Goal: Task Accomplishment & Management: Use online tool/utility

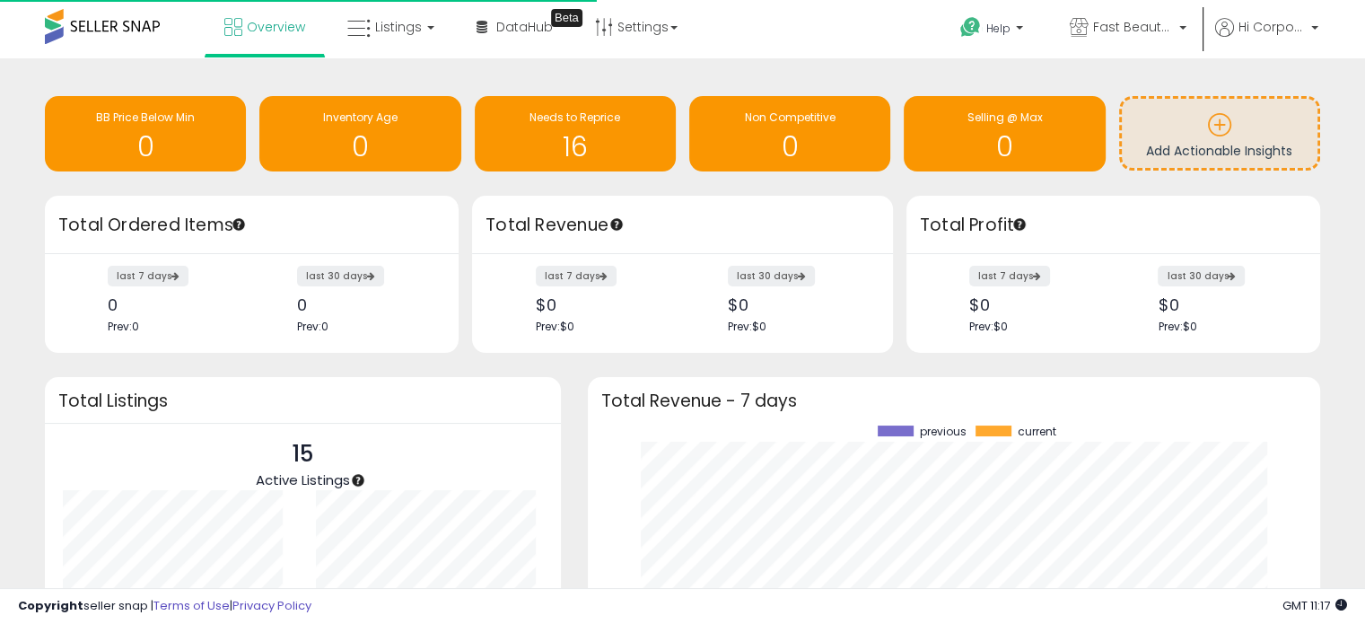
scroll to position [249, 696]
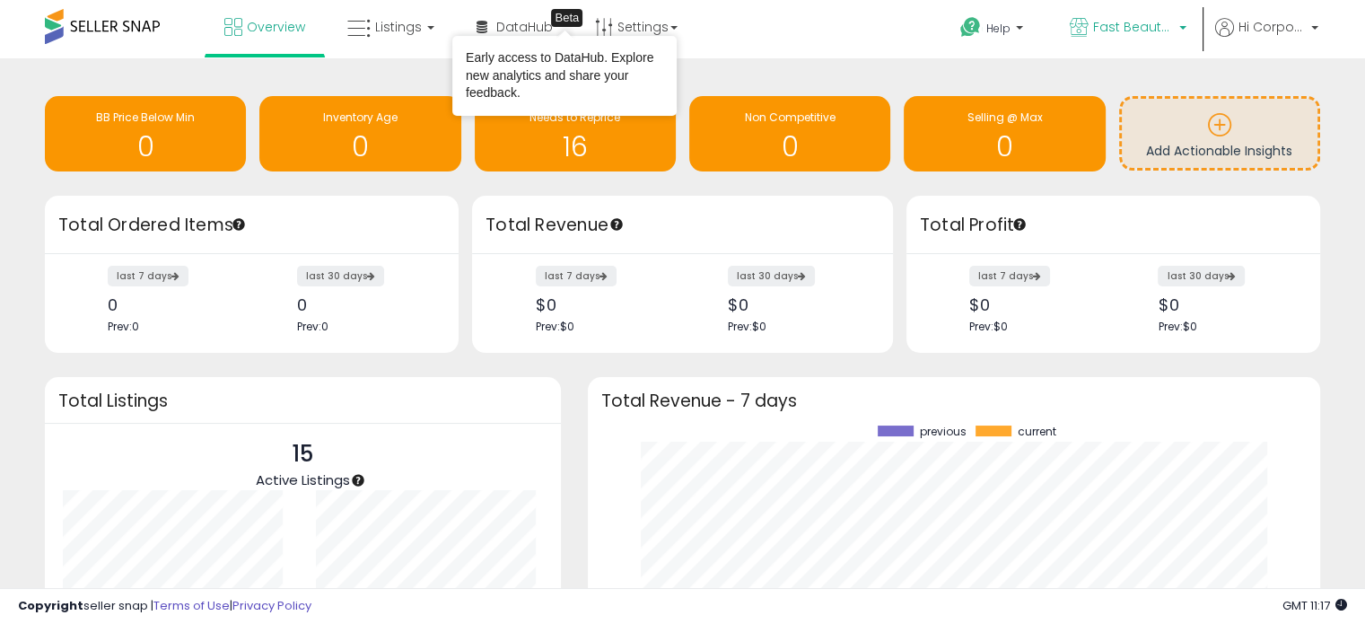
click at [1102, 38] on p "Fast Beauty ([GEOGRAPHIC_DATA])" at bounding box center [1128, 29] width 117 height 22
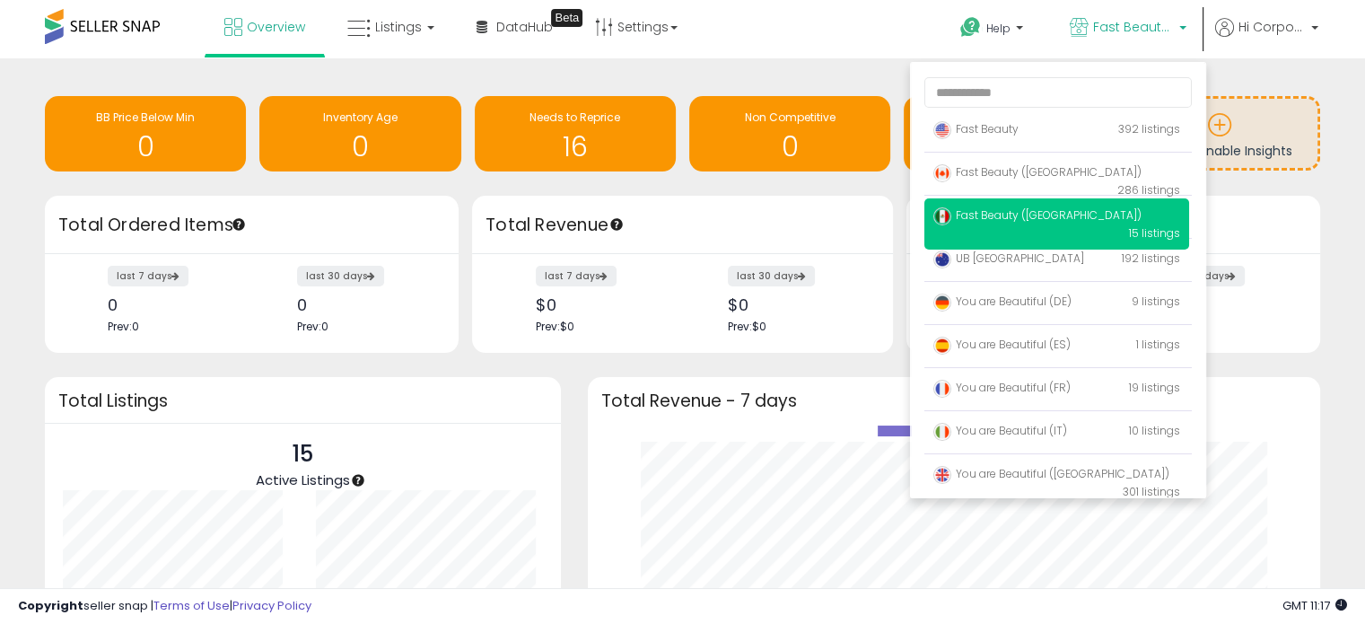
click at [1041, 134] on p "Fast Beauty 392 listings" at bounding box center [1056, 130] width 265 height 36
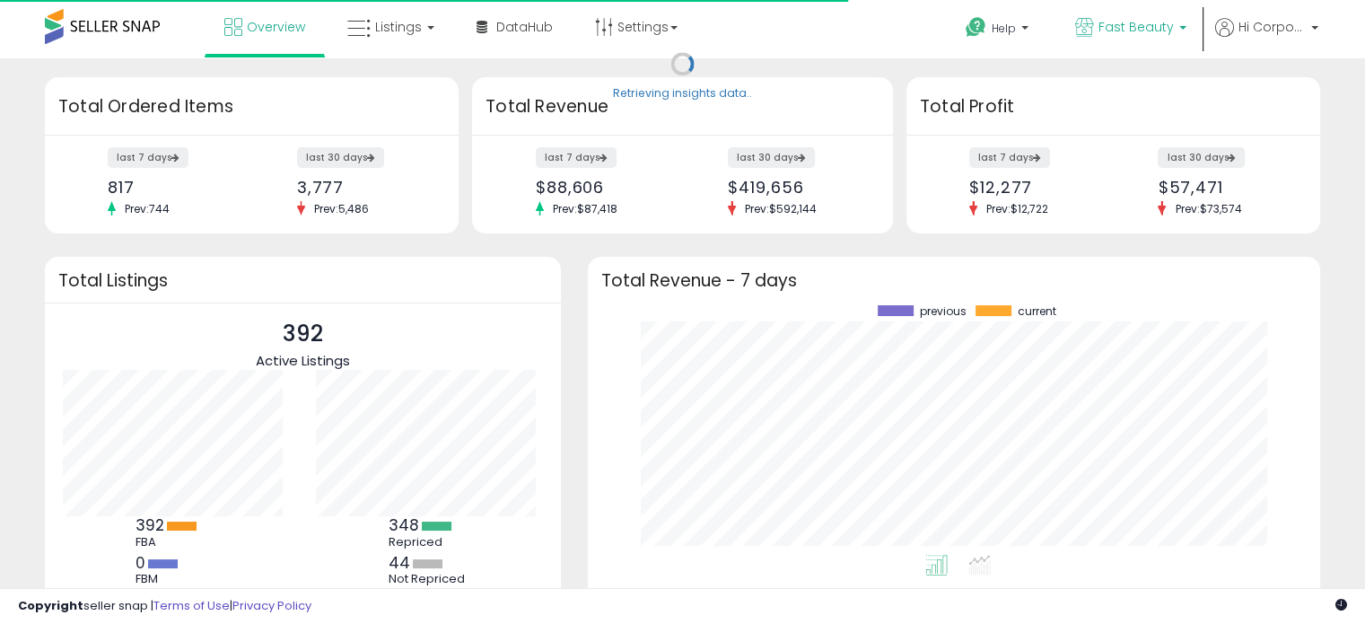
click at [1112, 23] on span "Fast Beauty" at bounding box center [1135, 27] width 75 height 18
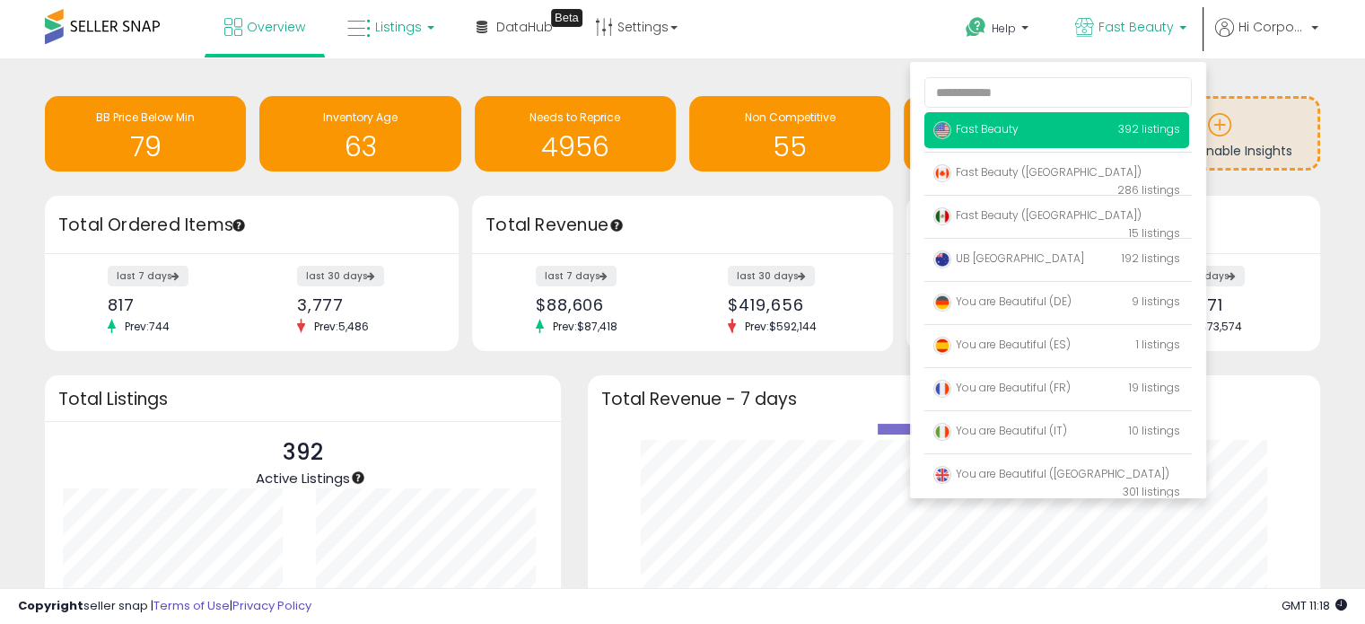
click at [406, 29] on span "Listings" at bounding box center [398, 27] width 47 height 18
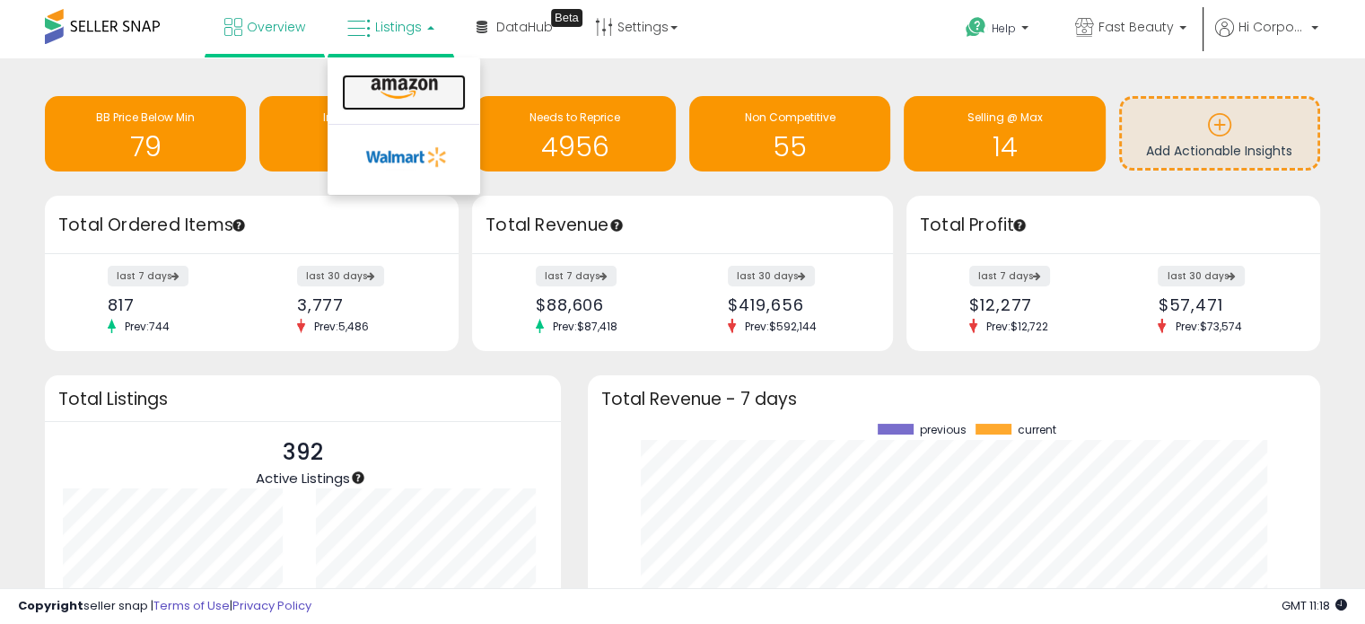
click at [409, 85] on icon at bounding box center [404, 88] width 78 height 23
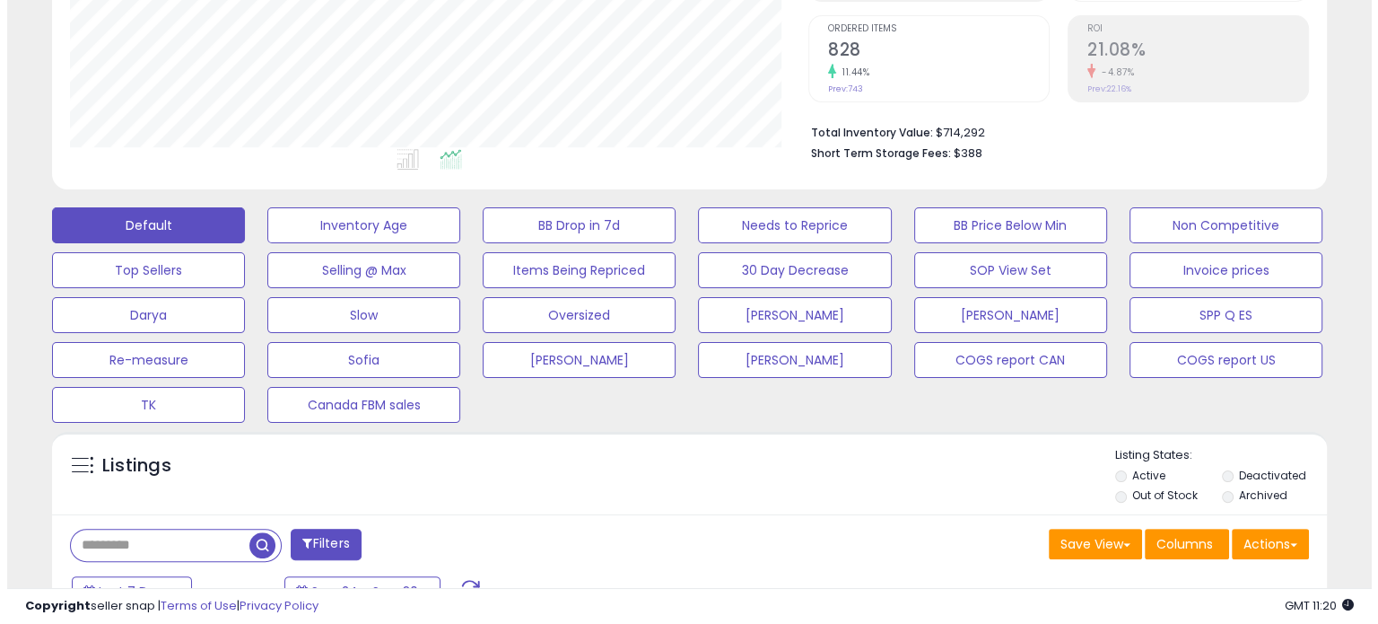
scroll to position [359, 0]
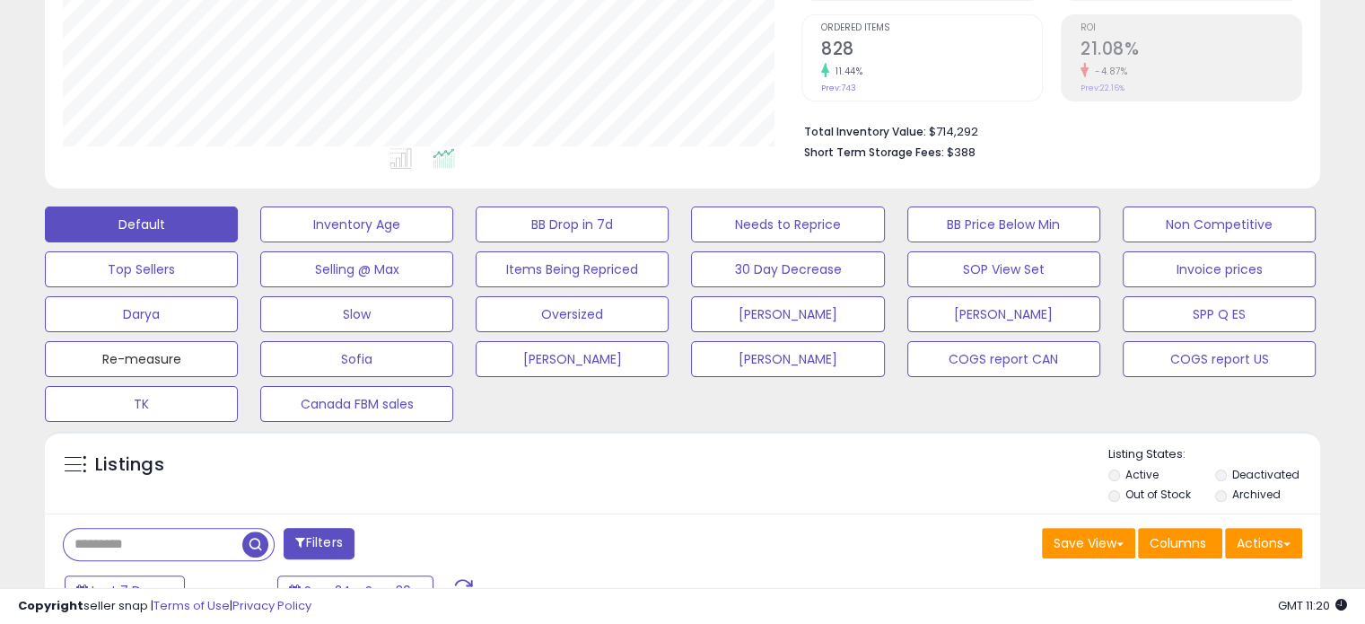
drag, startPoint x: 143, startPoint y: 354, endPoint x: 624, endPoint y: 318, distance: 482.4
click at [143, 354] on button "Re-measure" at bounding box center [141, 359] width 193 height 36
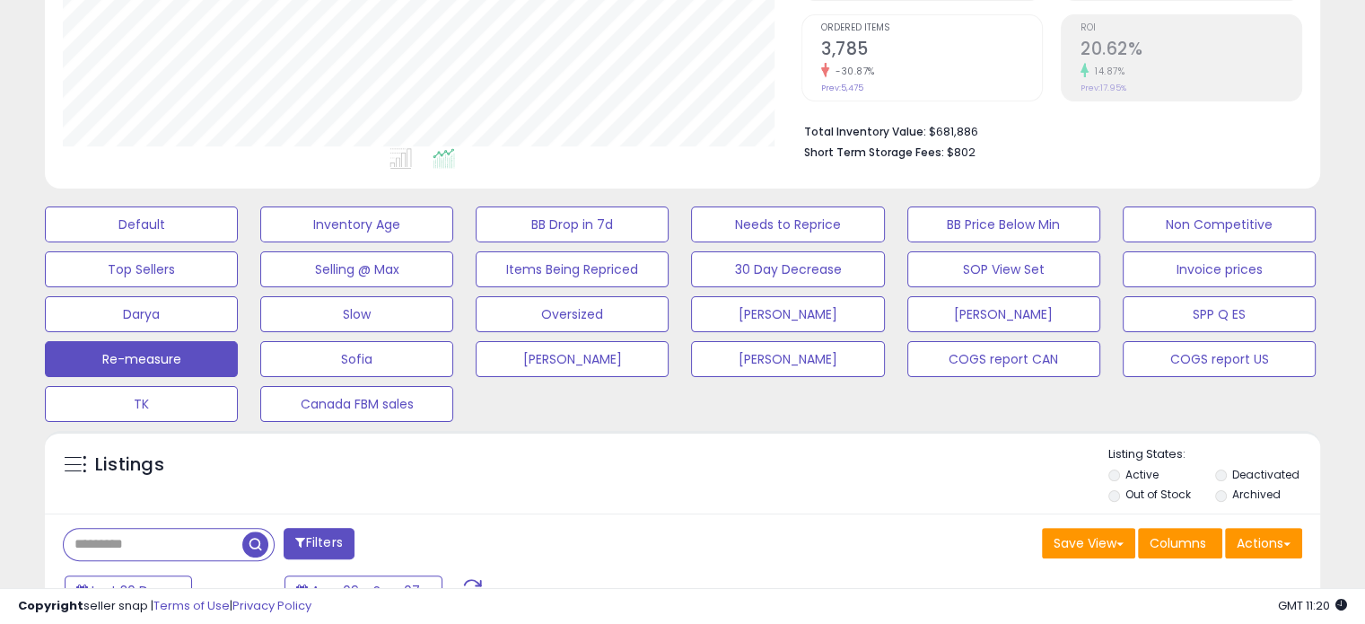
scroll to position [367, 738]
click at [1257, 545] on button "Actions" at bounding box center [1263, 543] width 77 height 31
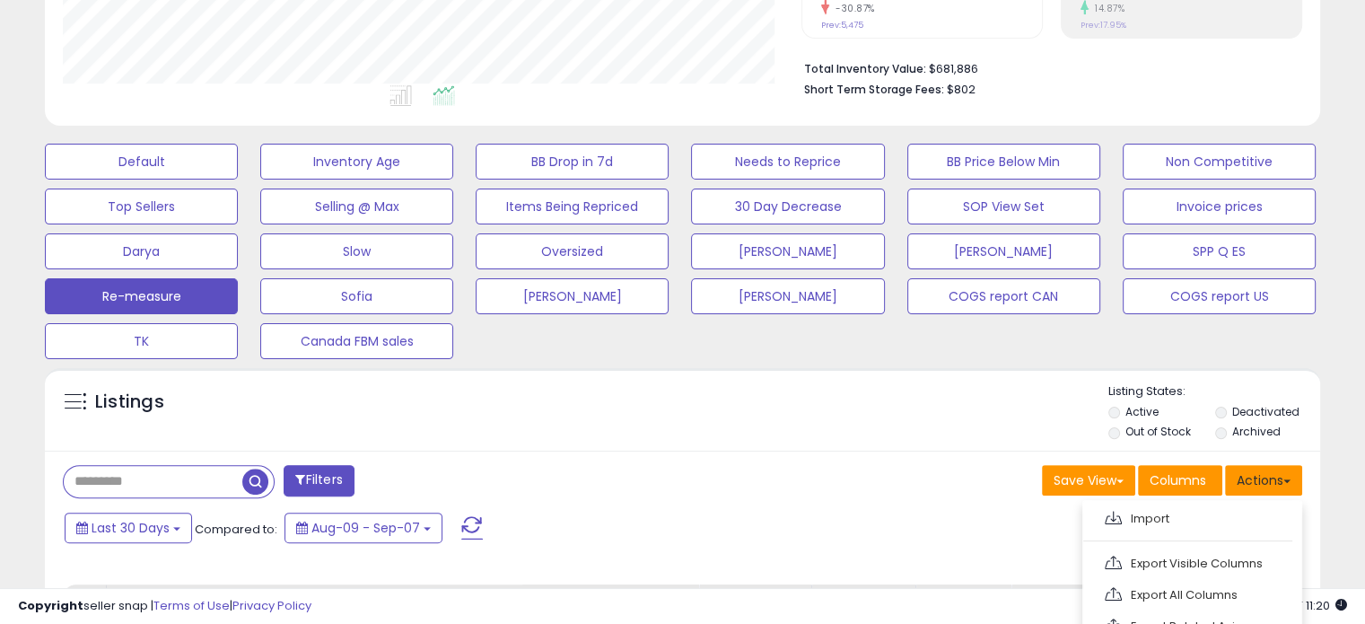
scroll to position [449, 0]
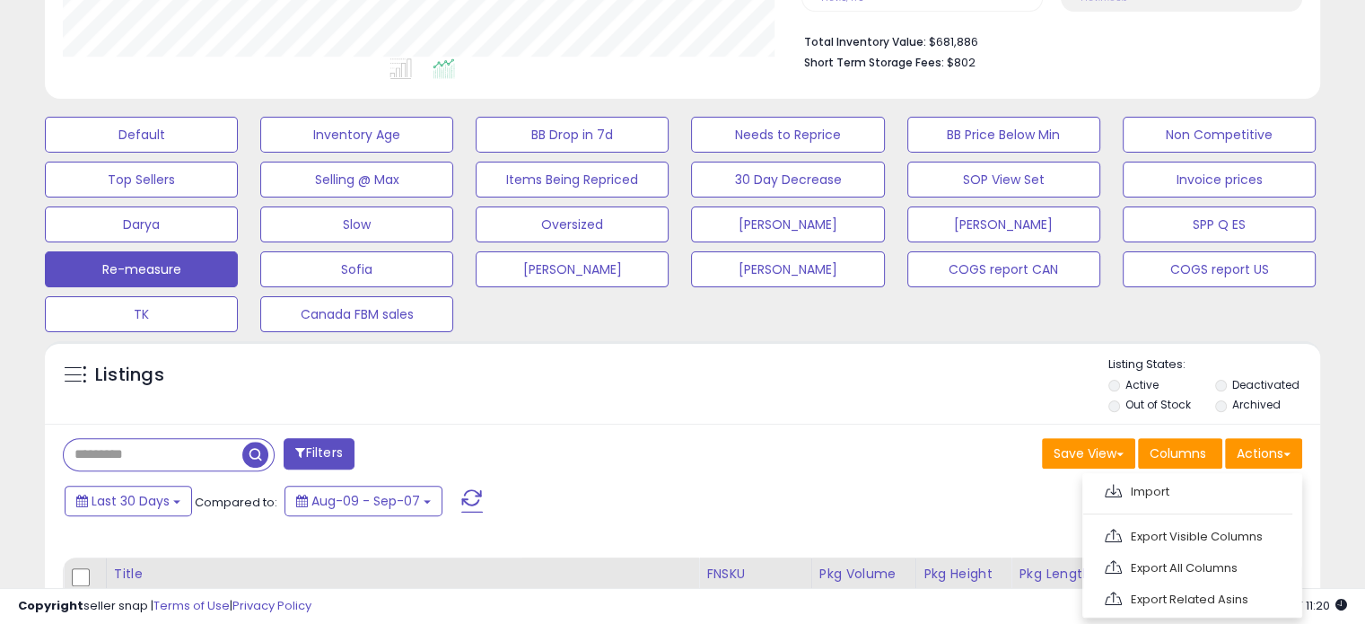
click at [1199, 542] on link "Export Visible Columns" at bounding box center [1190, 536] width 197 height 28
